Goal: Find specific page/section: Find specific page/section

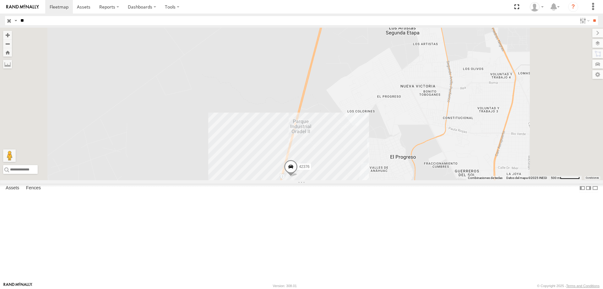
type input "*"
type input "*****"
click at [591, 16] on input "**" at bounding box center [594, 20] width 7 height 9
click at [0, 0] on div "40641 All Assets Río [US_STATE] Zona Ind Tecnoind [PERSON_NAME][GEOGRAPHIC_DATA…" at bounding box center [0, 0] width 0 height 0
click at [0, 0] on div "40641" at bounding box center [0, 0] width 0 height 0
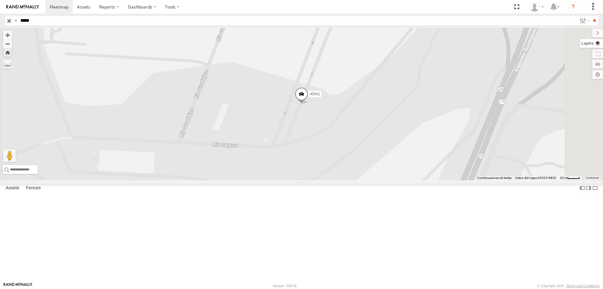
click at [602, 41] on label at bounding box center [591, 43] width 23 height 9
click at [0, 0] on span "Basemaps" at bounding box center [0, 0] width 0 height 0
click at [0, 0] on span "Satellite + Roadmap" at bounding box center [0, 0] width 0 height 0
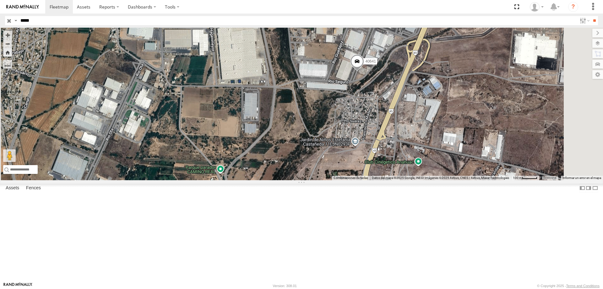
click at [364, 71] on span at bounding box center [357, 62] width 14 height 17
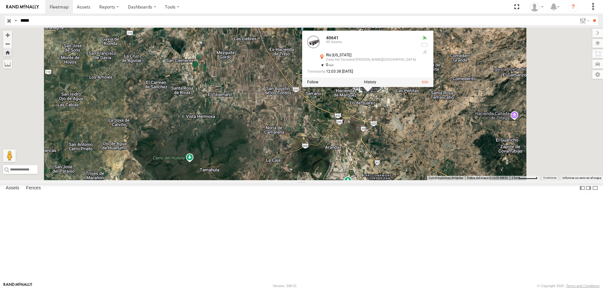
drag, startPoint x: 443, startPoint y: 145, endPoint x: 330, endPoint y: 159, distance: 114.0
click at [330, 159] on div "40641 40641 All Assets Río [US_STATE] [GEOGRAPHIC_DATA][PERSON_NAME] 20.78099 ,…" at bounding box center [301, 104] width 603 height 152
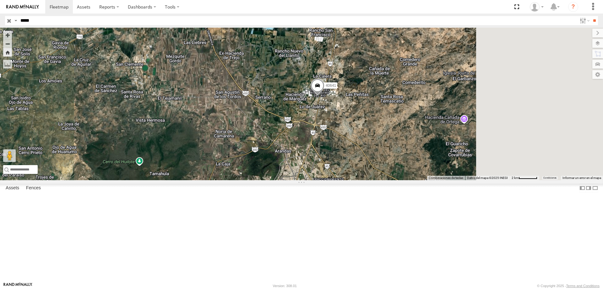
drag, startPoint x: 424, startPoint y: 150, endPoint x: 360, endPoint y: 154, distance: 63.9
click at [360, 154] on div "40641" at bounding box center [301, 104] width 603 height 152
